Goal: Information Seeking & Learning: Learn about a topic

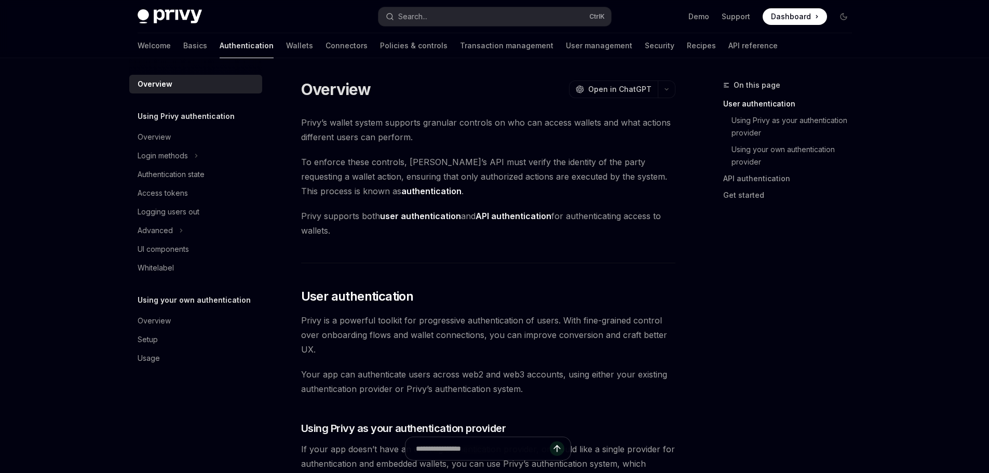
scroll to position [208, 0]
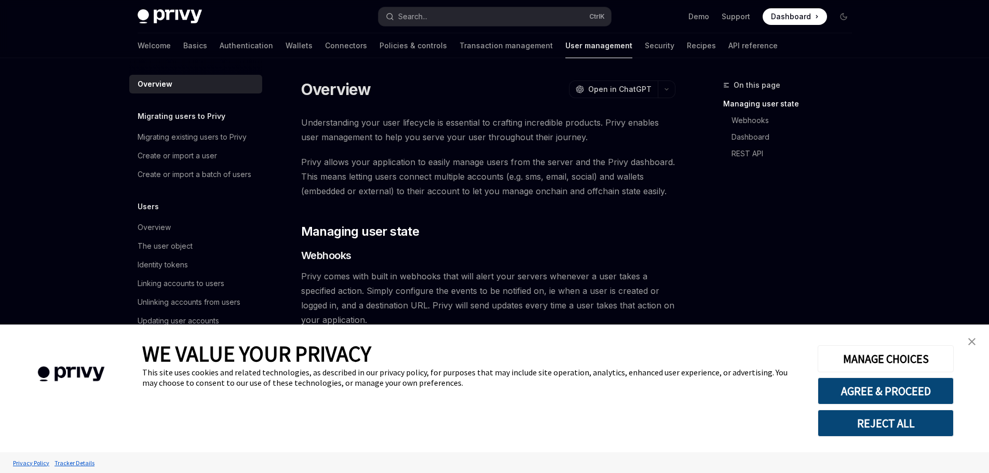
click at [972, 335] on link "close banner" at bounding box center [971, 341] width 21 height 21
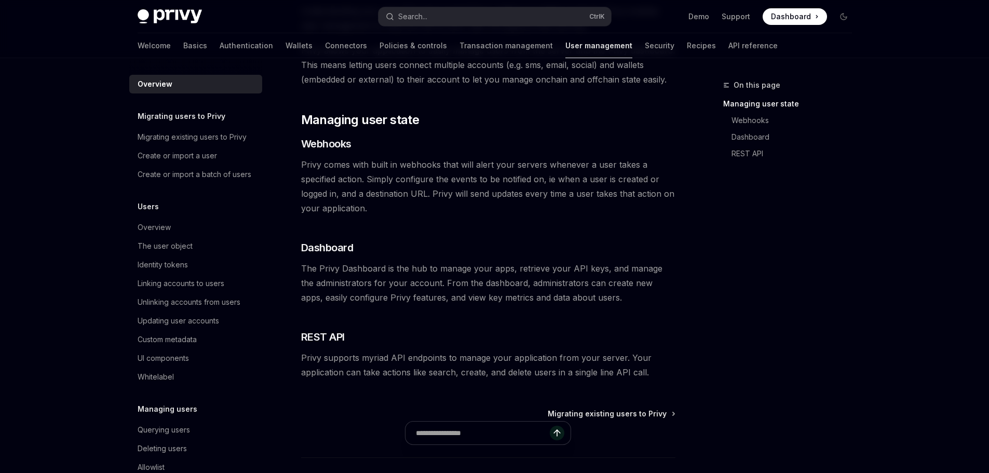
scroll to position [156, 0]
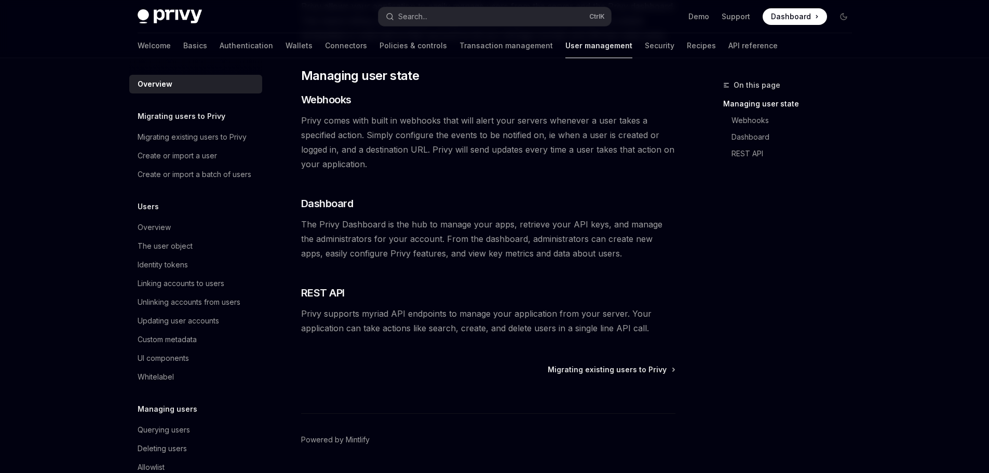
click at [774, 319] on div "On this page Managing user state Webhooks Dashboard REST API" at bounding box center [781, 276] width 158 height 394
click at [227, 161] on div "Create or import a user" at bounding box center [197, 155] width 118 height 12
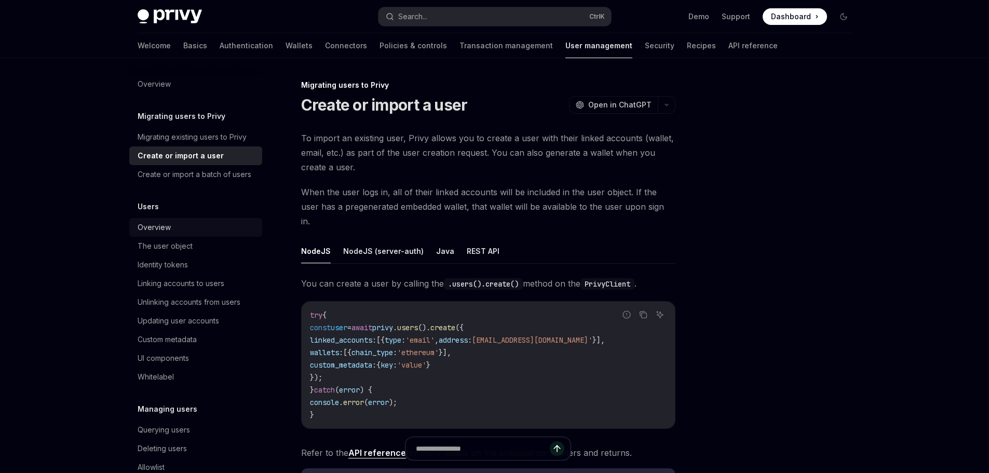
click at [167, 234] on div "Overview" at bounding box center [154, 227] width 33 height 12
type textarea "*"
